Goal: Task Accomplishment & Management: Manage account settings

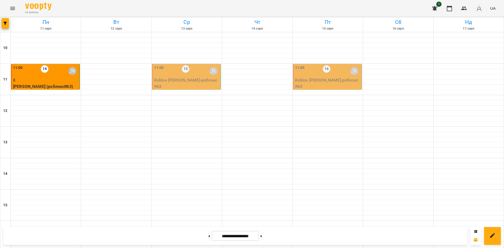
scroll to position [217, 0]
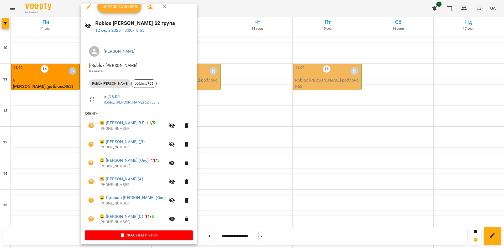
scroll to position [9, 0]
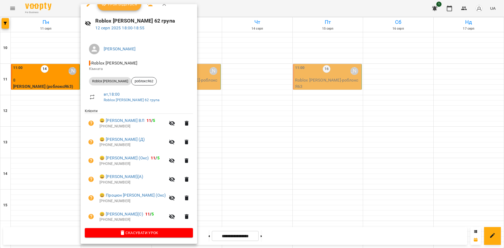
click at [272, 89] on div at bounding box center [252, 124] width 504 height 248
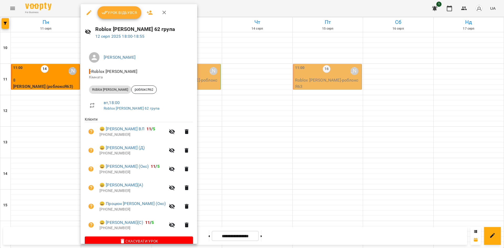
click at [134, 15] on span "Урок відбувся" at bounding box center [120, 12] width 36 height 6
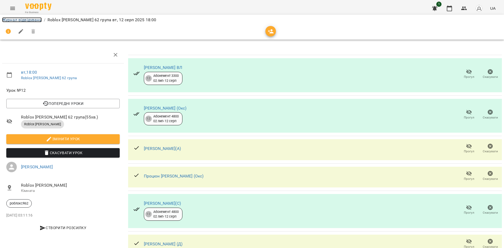
click at [35, 20] on link "Журнал відвідувань" at bounding box center [22, 19] width 40 height 5
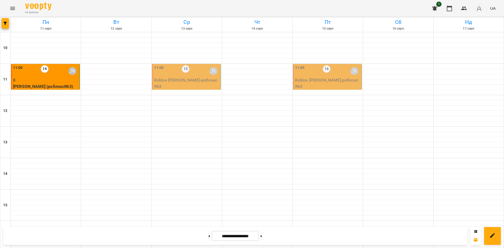
scroll to position [217, 0]
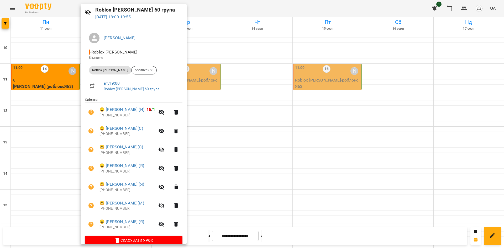
scroll to position [28, 0]
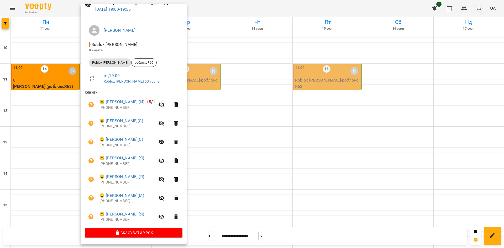
click at [206, 128] on div at bounding box center [252, 124] width 504 height 248
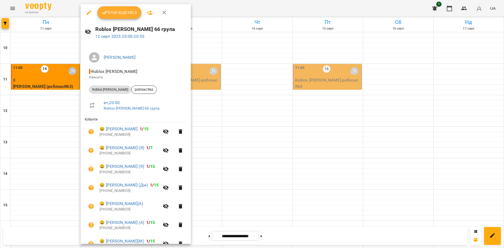
drag, startPoint x: 273, startPoint y: 91, endPoint x: 258, endPoint y: 93, distance: 15.3
click at [273, 91] on div at bounding box center [252, 124] width 504 height 248
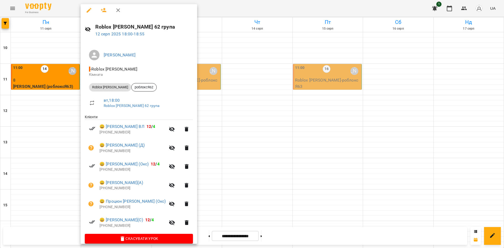
scroll to position [0, 0]
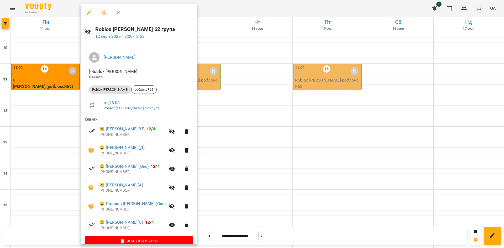
click at [291, 66] on div at bounding box center [252, 124] width 504 height 248
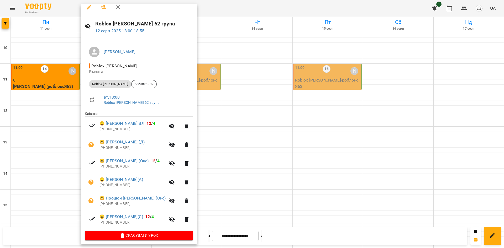
scroll to position [9, 0]
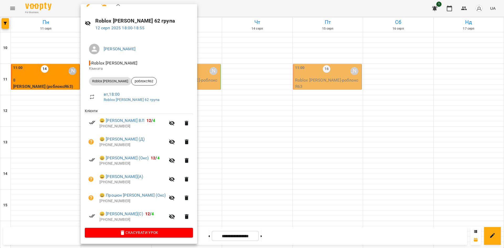
click at [175, 124] on icon "button" at bounding box center [172, 123] width 6 height 5
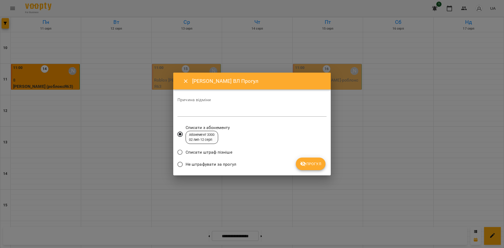
click at [311, 169] on button "Прогул" at bounding box center [311, 164] width 30 height 13
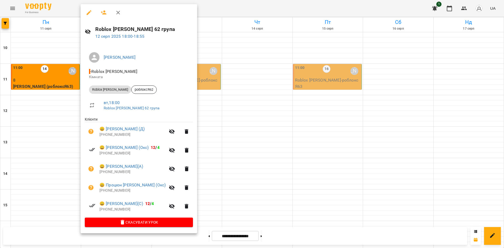
click at [243, 118] on div at bounding box center [252, 124] width 504 height 248
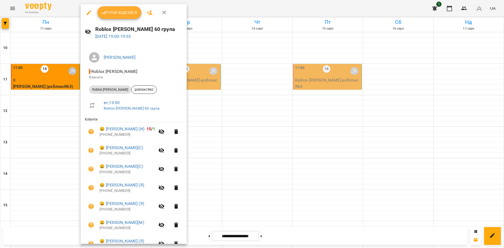
click at [127, 7] on button "Урок відбувся" at bounding box center [119, 12] width 44 height 13
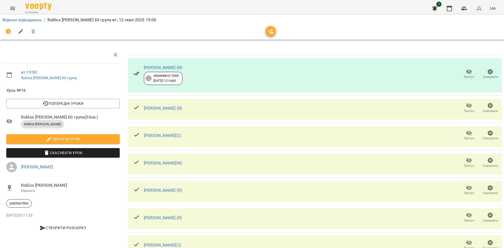
click at [466, 133] on icon "button" at bounding box center [469, 133] width 6 height 6
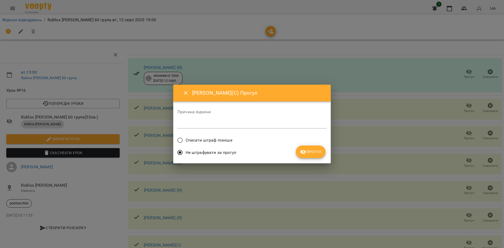
click at [227, 139] on span "Списати штраф пізніше" at bounding box center [209, 140] width 47 height 6
click at [305, 150] on icon "submit" at bounding box center [303, 152] width 6 height 6
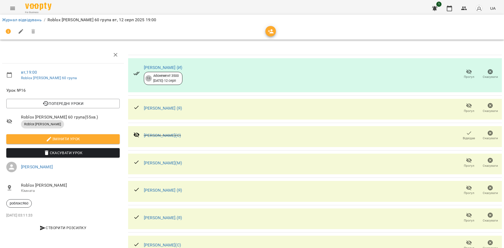
click at [466, 161] on icon "button" at bounding box center [469, 160] width 6 height 5
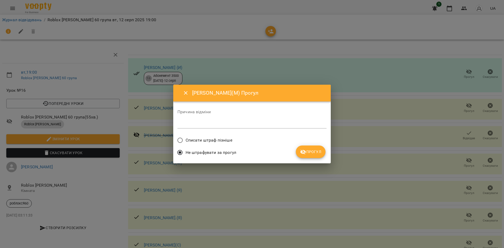
click at [193, 144] on label "Списати штраф пізніше" at bounding box center [204, 140] width 58 height 11
click at [303, 149] on icon "submit" at bounding box center [303, 152] width 6 height 6
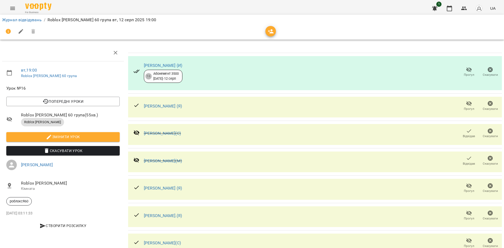
scroll to position [21, 0]
click at [466, 238] on icon "button" at bounding box center [469, 241] width 6 height 6
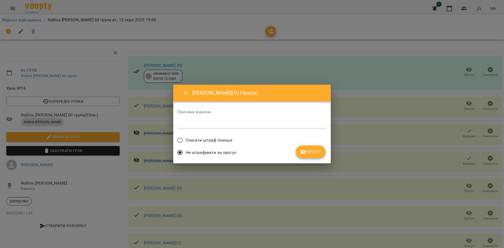
click at [202, 138] on span "Списати штраф пізніше" at bounding box center [209, 140] width 47 height 6
click at [316, 152] on span "Прогул" at bounding box center [310, 152] width 21 height 6
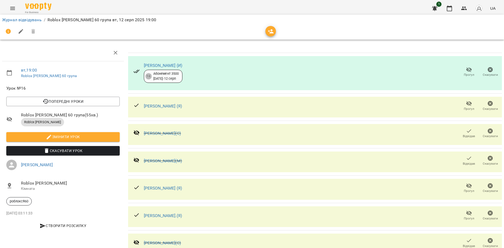
scroll to position [0, 0]
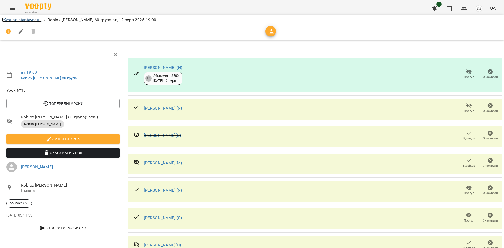
click at [26, 21] on link "Журнал відвідувань" at bounding box center [22, 19] width 40 height 5
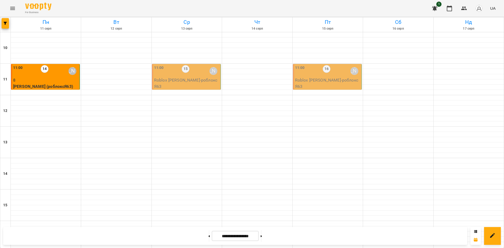
scroll to position [217, 0]
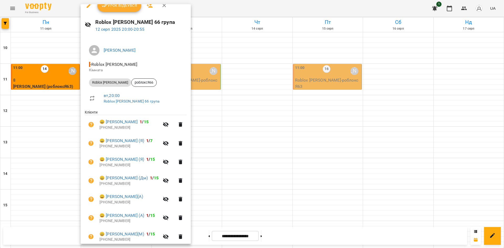
scroll to position [0, 0]
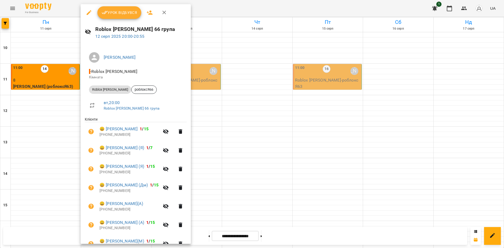
click at [131, 13] on span "Урок відбувся" at bounding box center [120, 12] width 36 height 6
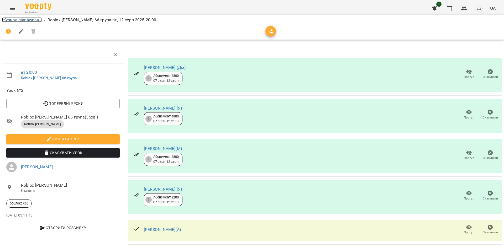
click at [37, 19] on link "Журнал відвідувань" at bounding box center [22, 19] width 40 height 5
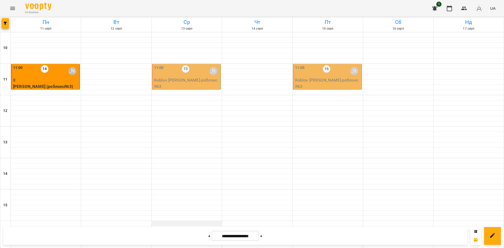
scroll to position [217, 0]
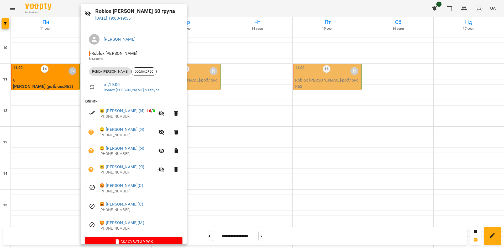
scroll to position [27, 0]
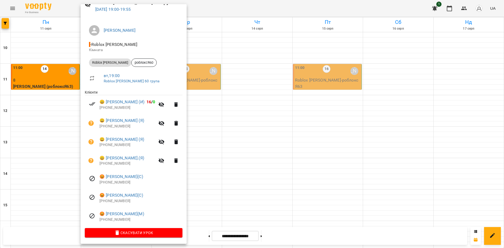
click at [198, 152] on div at bounding box center [252, 124] width 504 height 248
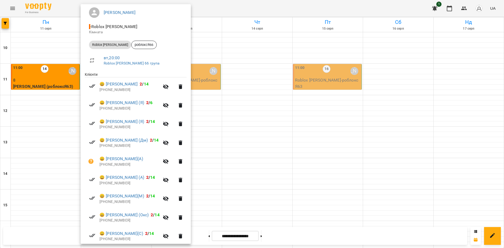
scroll to position [65, 0]
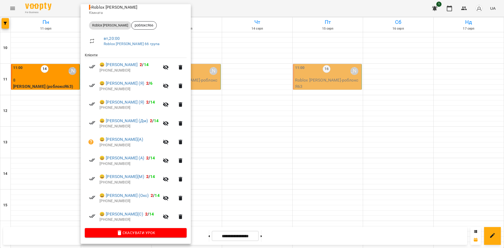
click at [169, 178] on icon "button" at bounding box center [166, 179] width 6 height 6
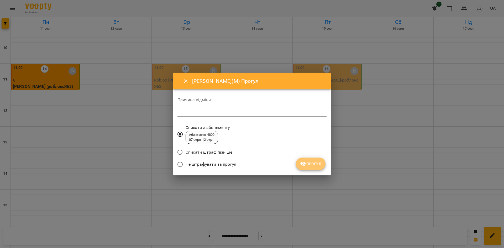
click at [309, 161] on span "Прогул" at bounding box center [310, 164] width 21 height 6
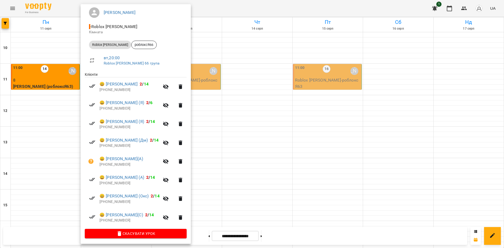
scroll to position [46, 0]
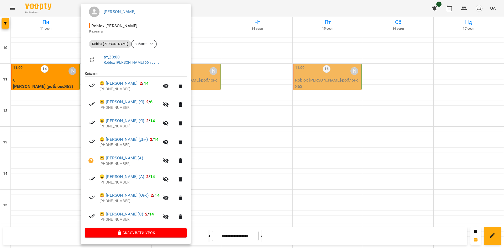
click at [169, 106] on icon "button" at bounding box center [166, 104] width 6 height 5
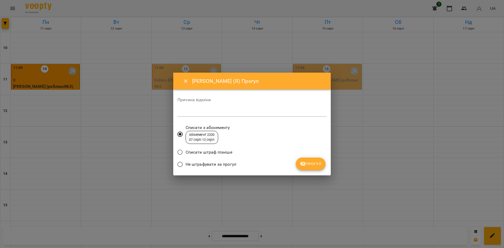
click at [310, 165] on span "Прогул" at bounding box center [310, 164] width 21 height 6
